Goal: Task Accomplishment & Management: Manage account settings

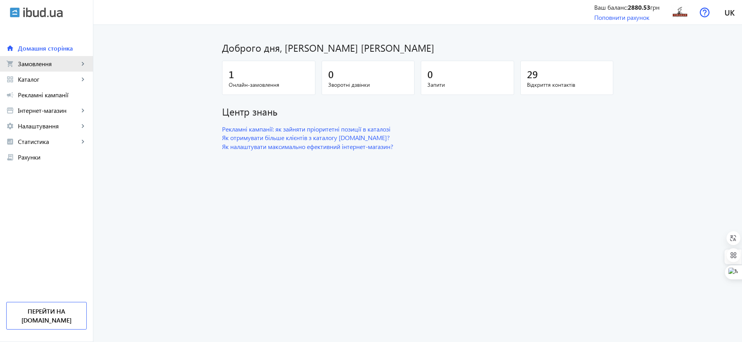
click at [80, 61] on mat-icon "keyboard_arrow_right" at bounding box center [83, 64] width 8 height 8
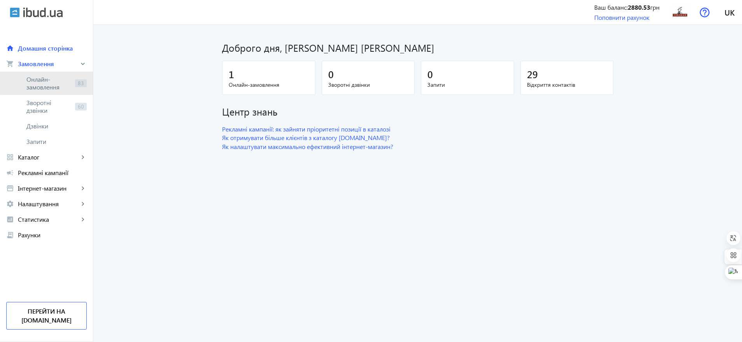
click at [66, 79] on span "Онлайн-замовлення" at bounding box center [48, 83] width 45 height 16
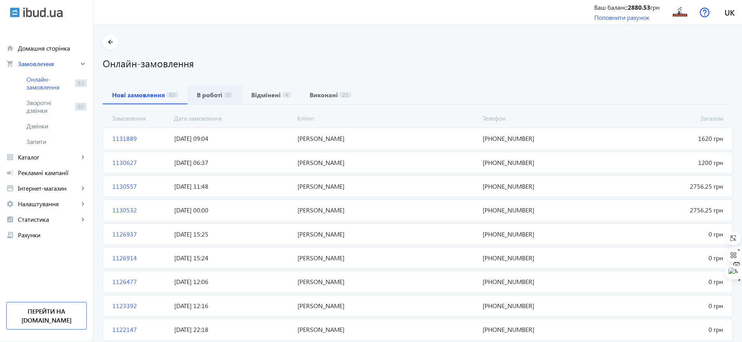
click at [221, 89] on span "В роботі 0" at bounding box center [215, 95] width 36 height 19
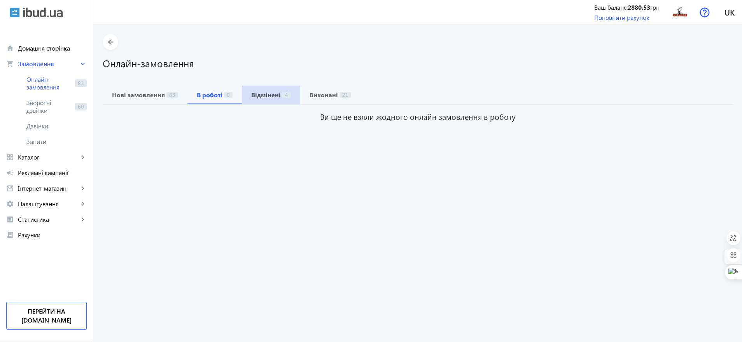
click at [282, 93] on span "4" at bounding box center [286, 94] width 9 height 5
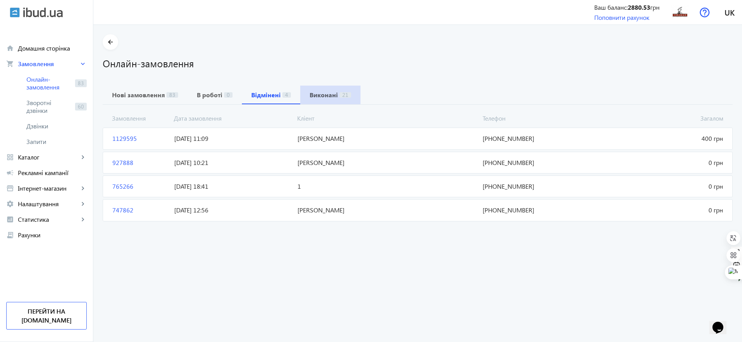
click at [339, 92] on span "21" at bounding box center [345, 94] width 12 height 5
